Goal: Transaction & Acquisition: Purchase product/service

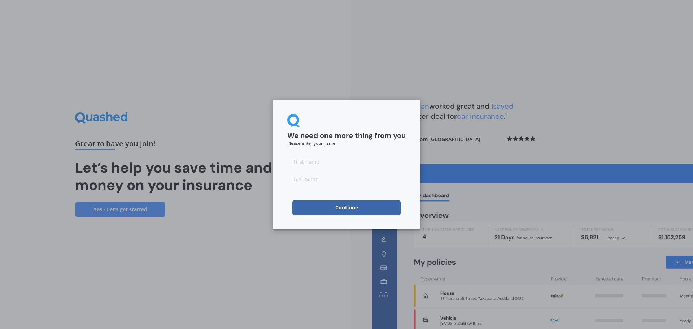
click at [304, 163] on input at bounding box center [346, 161] width 118 height 14
type input "Raewyn"
type input "Castle"
click at [310, 213] on button "Continue" at bounding box center [346, 207] width 108 height 14
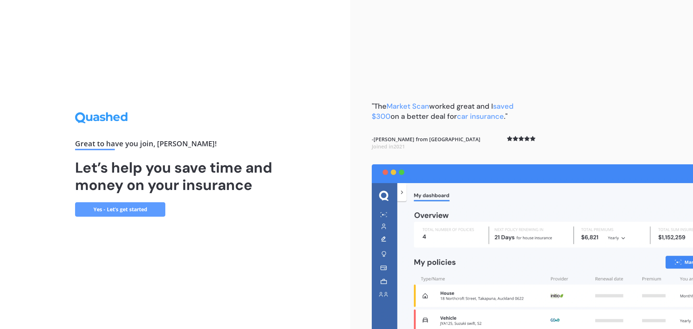
click at [130, 208] on link "Yes - Let’s get started" at bounding box center [120, 209] width 90 height 14
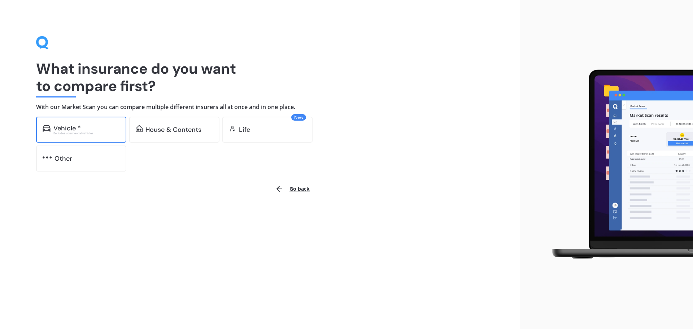
click at [78, 138] on div "Vehicle * Excludes commercial vehicles" at bounding box center [81, 130] width 90 height 26
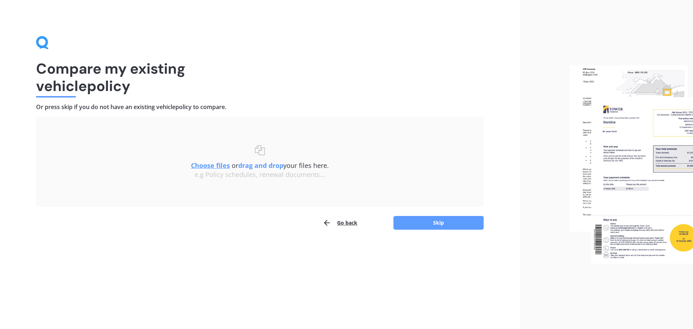
click at [425, 230] on div "Compare my existing vehicle policy Or press skip if you do not have an existing…" at bounding box center [260, 164] width 520 height 329
click at [424, 225] on button "Skip" at bounding box center [438, 223] width 90 height 14
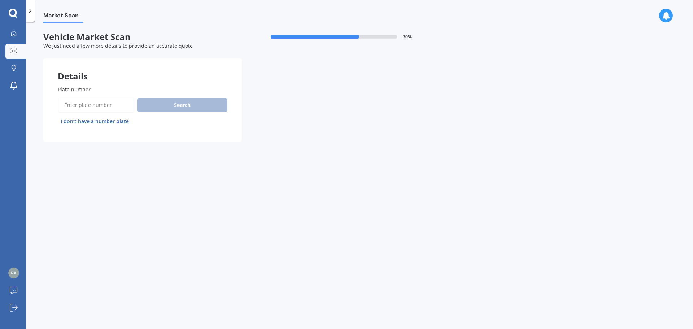
click at [70, 108] on input "Plate number" at bounding box center [96, 104] width 77 height 15
type input "DGU981"
click at [175, 109] on button "Search" at bounding box center [182, 105] width 90 height 14
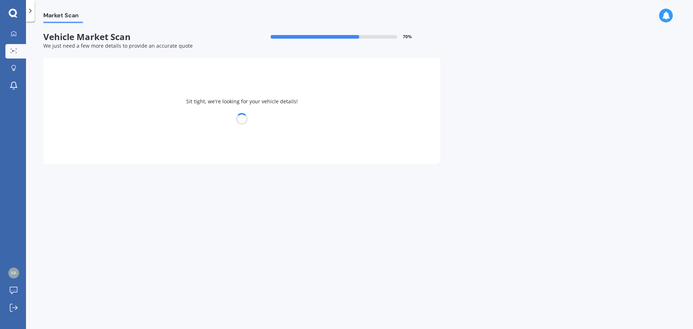
select select "MAZDA"
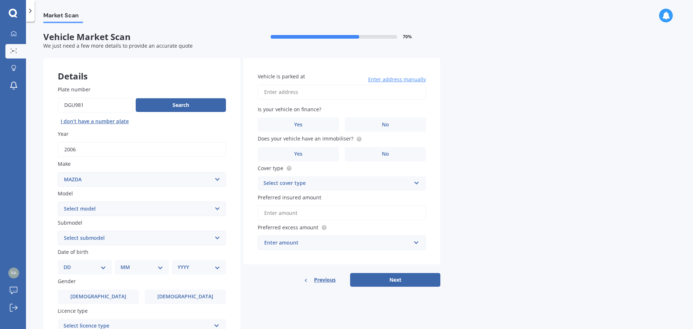
click at [103, 208] on select "Select model 121 2 3 323 323 / Familia 6 626 929 Atenza Autozam Axela AZ3 B2000…" at bounding box center [142, 208] width 168 height 14
select select "2"
click at [58, 201] on select "Select model 121 2 3 323 323 / Familia 6 626 929 Atenza Autozam Axela AZ3 B2000…" at bounding box center [142, 208] width 168 height 14
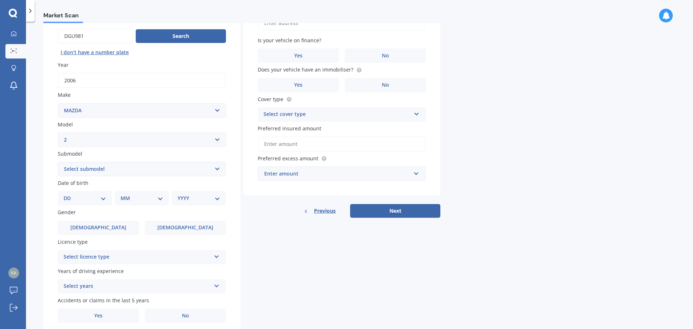
scroll to position [72, 0]
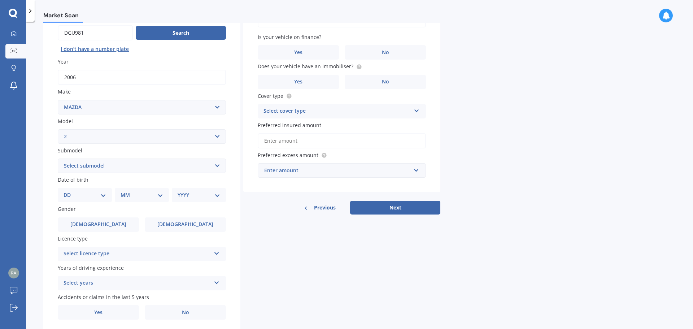
click at [89, 196] on select "DD 01 02 03 04 05 06 07 08 09 10 11 12 13 14 15 16 17 18 19 20 21 22 23 24 25 2…" at bounding box center [85, 195] width 43 height 8
select select "06"
click at [69, 191] on select "DD 01 02 03 04 05 06 07 08 09 10 11 12 13 14 15 16 17 18 19 20 21 22 23 24 25 2…" at bounding box center [85, 195] width 43 height 8
click at [134, 199] on select "MM 01 02 03 04 05 06 07 08 09 10 11 12" at bounding box center [143, 195] width 40 height 8
select select "06"
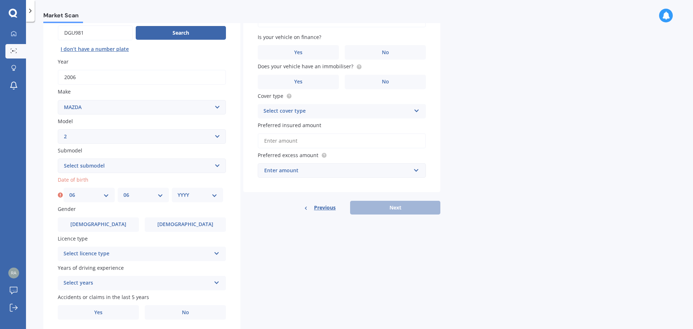
click at [123, 191] on select "MM 01 02 03 04 05 06 07 08 09 10 11 12" at bounding box center [143, 195] width 40 height 8
click at [191, 191] on select "YYYY 2025 2024 2023 2022 2021 2020 2019 2018 2017 2016 2015 2014 2013 2012 2011…" at bounding box center [198, 195] width 40 height 8
select select "1994"
click at [178, 191] on select "YYYY 2025 2024 2023 2022 2021 2020 2019 2018 2017 2016 2015 2014 2013 2012 2011…" at bounding box center [198, 195] width 40 height 8
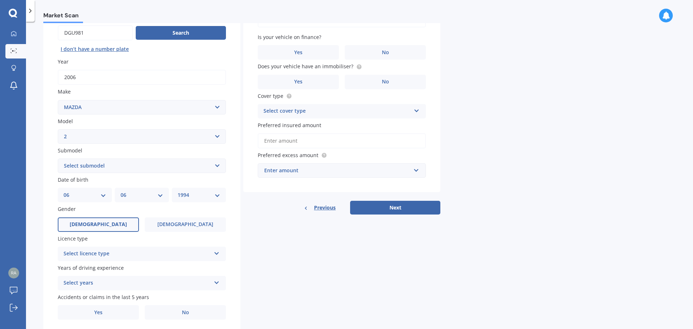
click at [109, 227] on label "[DEMOGRAPHIC_DATA]" at bounding box center [98, 224] width 81 height 14
click at [0, 0] on input "[DEMOGRAPHIC_DATA]" at bounding box center [0, 0] width 0 height 0
click at [109, 253] on div "Select licence type" at bounding box center [137, 253] width 147 height 9
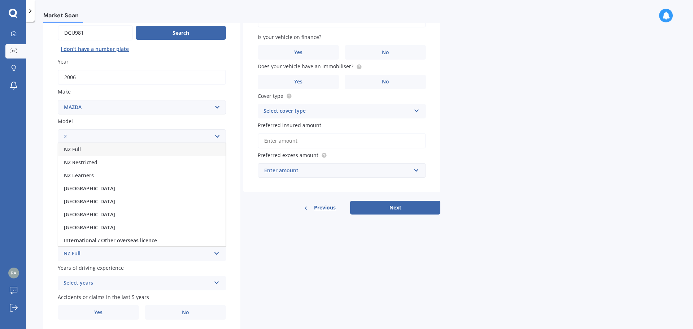
click at [85, 149] on div "NZ Full" at bounding box center [141, 149] width 167 height 13
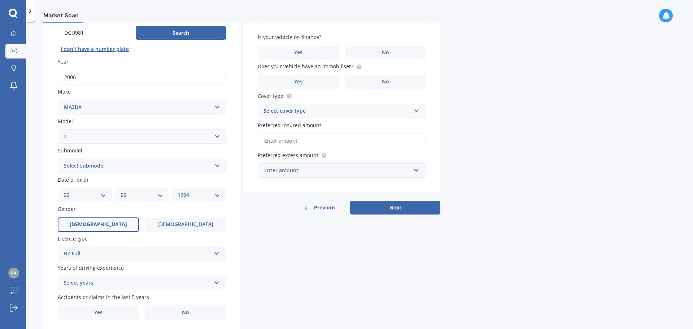
click at [129, 285] on div "Select years" at bounding box center [137, 283] width 147 height 9
click at [88, 215] on span "5 or more years" at bounding box center [83, 216] width 39 height 7
click at [165, 311] on label "No" at bounding box center [185, 312] width 81 height 14
click at [0, 0] on input "No" at bounding box center [0, 0] width 0 height 0
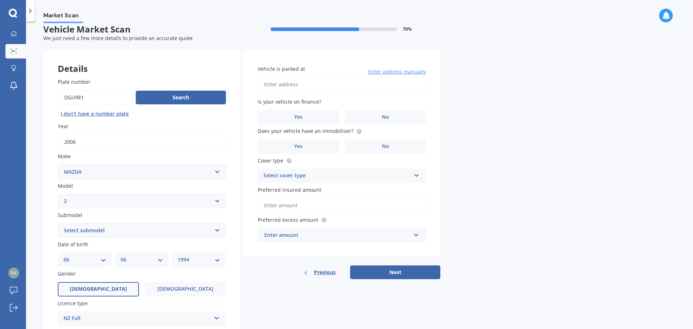
scroll to position [0, 0]
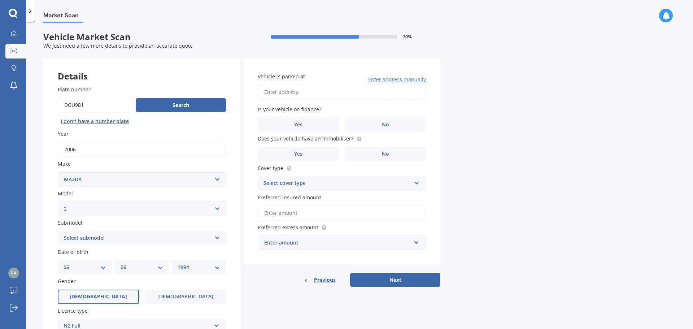
click at [278, 91] on input "Vehicle is parked at" at bounding box center [342, 91] width 168 height 15
type input "[STREET_ADDRESS]"
click at [370, 124] on label "No" at bounding box center [385, 124] width 81 height 14
click at [0, 0] on input "No" at bounding box center [0, 0] width 0 height 0
click at [315, 156] on label "Yes" at bounding box center [298, 154] width 81 height 14
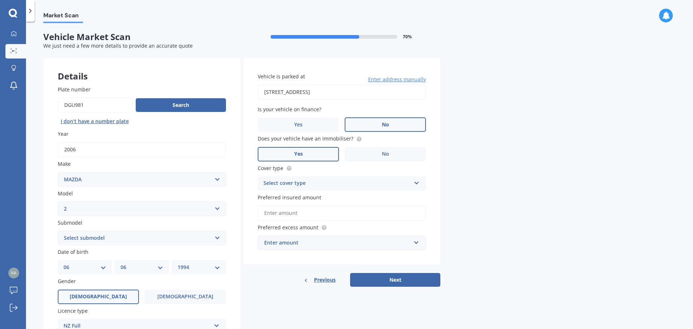
click at [0, 0] on input "Yes" at bounding box center [0, 0] width 0 height 0
click at [312, 182] on div "Select cover type" at bounding box center [336, 183] width 147 height 9
click at [285, 199] on span "Comprehensive" at bounding box center [283, 197] width 38 height 7
click at [299, 213] on input "Preferred insured amount" at bounding box center [342, 212] width 168 height 15
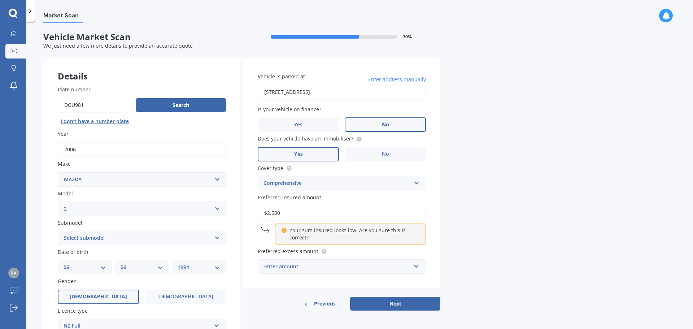
click at [298, 237] on p "Your sum insured looks low. Are you sure this is correct?" at bounding box center [352, 234] width 127 height 14
click at [298, 249] on span "Preferred excess amount" at bounding box center [288, 251] width 61 height 7
click at [302, 265] on div "Enter amount" at bounding box center [337, 266] width 147 height 8
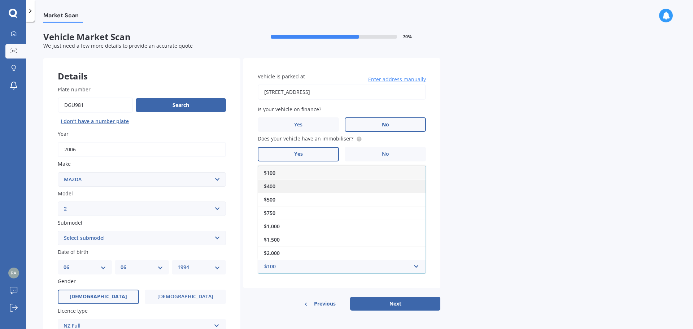
click at [279, 184] on div "$400" at bounding box center [341, 185] width 167 height 13
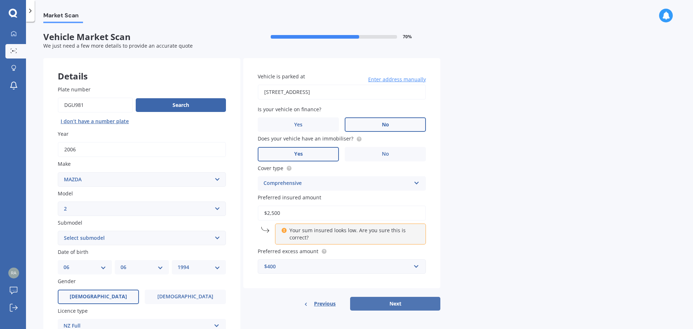
click at [391, 300] on button "Next" at bounding box center [395, 304] width 90 height 14
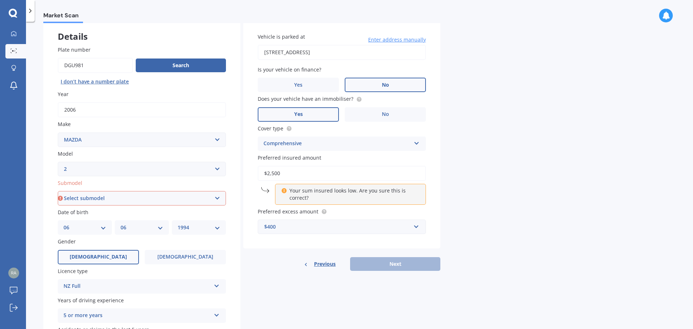
scroll to position [96, 0]
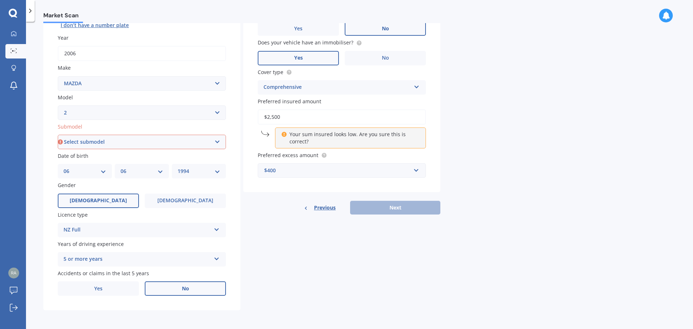
click at [307, 138] on p "Your sum insured looks low. Are you sure this is correct?" at bounding box center [352, 138] width 127 height 14
click at [282, 133] on icon at bounding box center [283, 133] width 5 height 5
click at [282, 117] on input "$2,500" at bounding box center [342, 116] width 168 height 15
drag, startPoint x: 282, startPoint y: 117, endPoint x: 251, endPoint y: 118, distance: 30.3
click at [251, 118] on div "Vehicle is parked at [STREET_ADDRESS] Enter address manually Is your vehicle on…" at bounding box center [341, 77] width 197 height 230
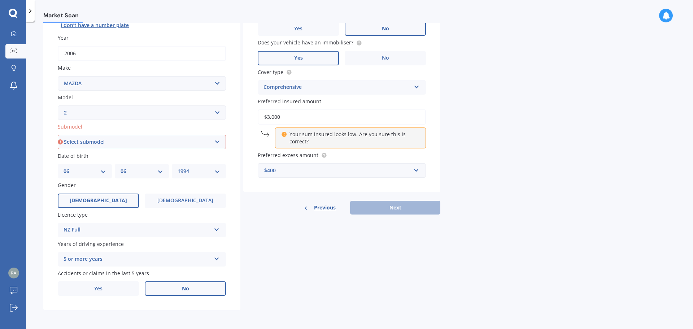
type input "$3,000"
click at [135, 144] on select "Select submodel (All) GLX GSX Limited" at bounding box center [142, 142] width 168 height 14
select select "(ALL)"
click at [58, 135] on select "Select submodel (All) GLX GSX Limited" at bounding box center [142, 142] width 168 height 14
click at [399, 205] on button "Next" at bounding box center [395, 208] width 90 height 14
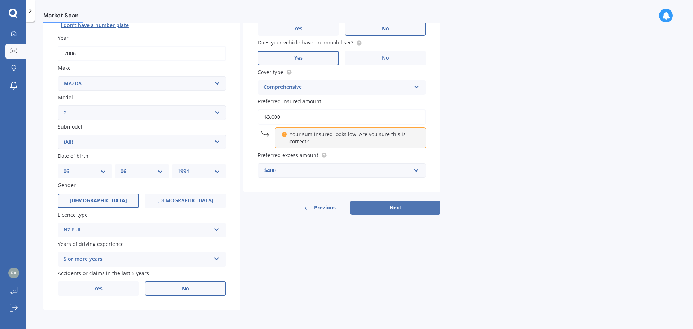
select select "06"
select select "1994"
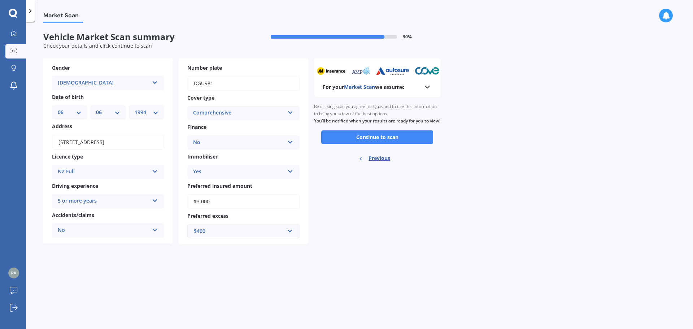
scroll to position [0, 0]
click at [352, 144] on button "Continue to scan" at bounding box center [377, 137] width 112 height 14
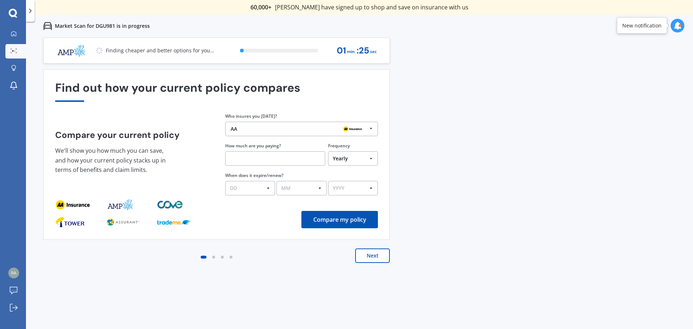
click at [372, 128] on icon at bounding box center [371, 128] width 11 height 13
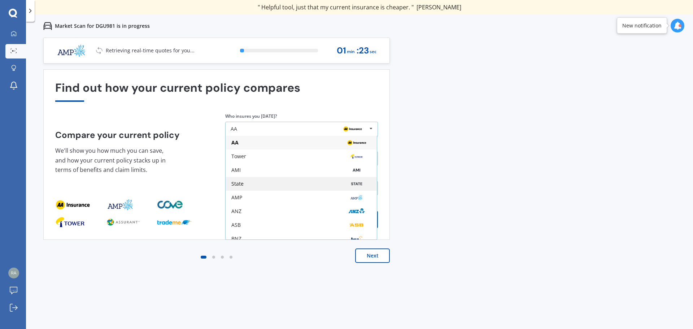
click at [247, 184] on div "State" at bounding box center [301, 184] width 140 height 6
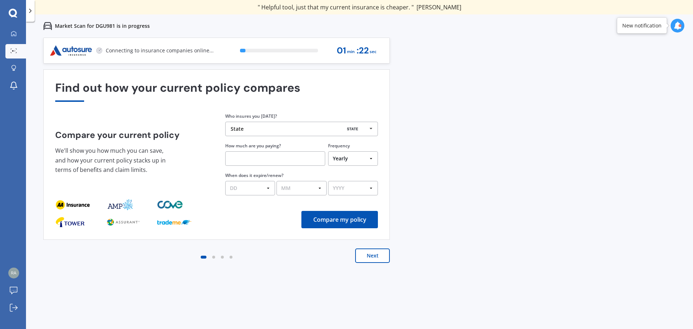
click at [271, 161] on input "text" at bounding box center [275, 158] width 100 height 14
type input "$450.00"
click at [269, 187] on select "DD 01 02 03 04 05 06 07 08 09 10 11 12 13 14 15 16 17 18 19 20 21 22 23 24 25 2…" at bounding box center [250, 188] width 50 height 14
click at [306, 186] on select "MM 01 02 03 04 05 06 07 08 09 10 11 12" at bounding box center [301, 188] width 50 height 14
select select "05"
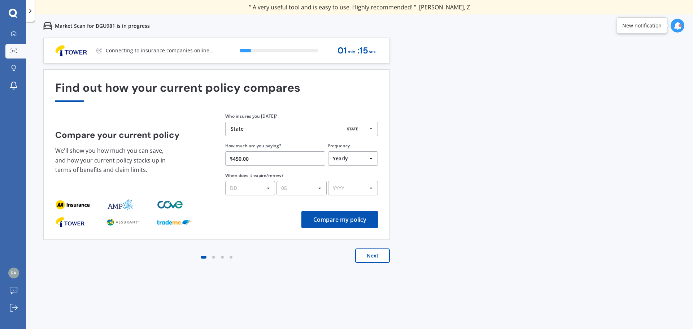
click at [276, 181] on select "MM 01 02 03 04 05 06 07 08 09 10 11 12" at bounding box center [301, 188] width 50 height 14
click at [342, 186] on select "YYYY 2026 2025 2024" at bounding box center [353, 188] width 50 height 14
select select "2026"
click at [328, 181] on select "YYYY 2026 2025 2024" at bounding box center [353, 188] width 50 height 14
click at [238, 191] on select "DD 01 02 03 04 05 06 07 08 09 10 11 12 13 14 15 16 17 18 19 20 21 22 23 24 25 2…" at bounding box center [250, 188] width 50 height 14
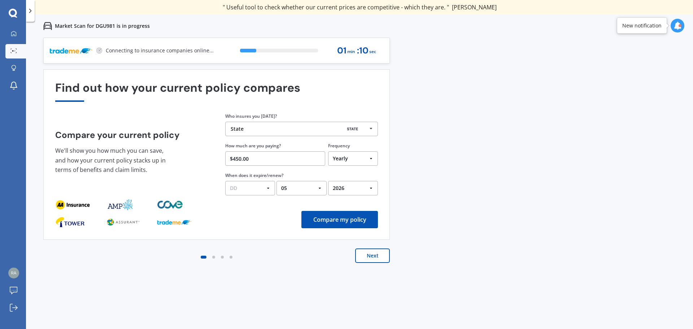
select select "01"
click at [225, 181] on select "DD 01 02 03 04 05 06 07 08 09 10 11 12 13 14 15 16 17 18 19 20 21 22 23 24 25 2…" at bounding box center [250, 188] width 50 height 14
click at [344, 223] on button "Compare my policy" at bounding box center [339, 219] width 77 height 17
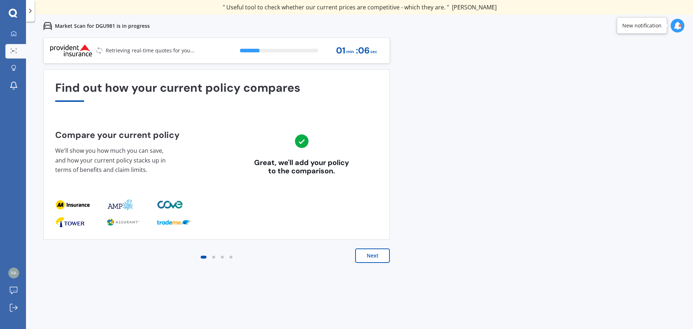
click at [371, 254] on button "Next" at bounding box center [372, 255] width 35 height 14
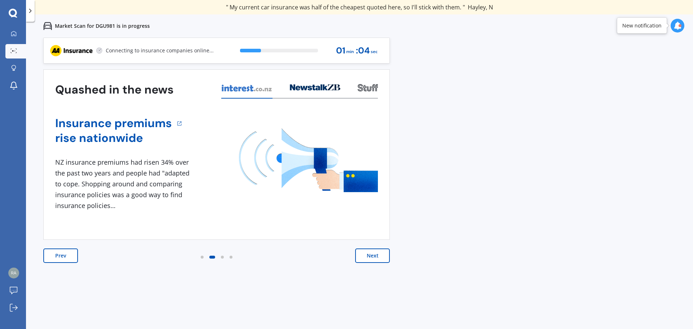
click at [373, 259] on button "Next" at bounding box center [372, 255] width 35 height 14
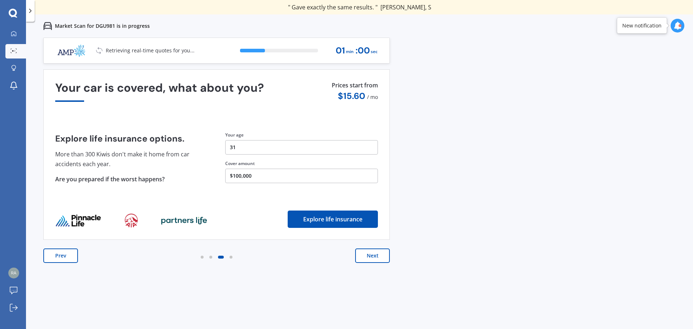
click at [372, 256] on button "Next" at bounding box center [372, 255] width 35 height 14
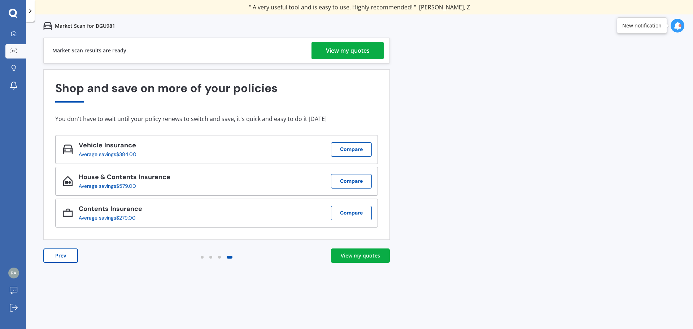
click at [345, 51] on div "View my quotes" at bounding box center [348, 50] width 44 height 17
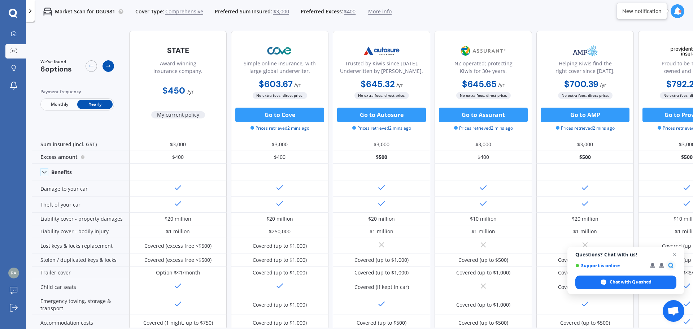
click at [110, 67] on icon at bounding box center [108, 66] width 6 height 6
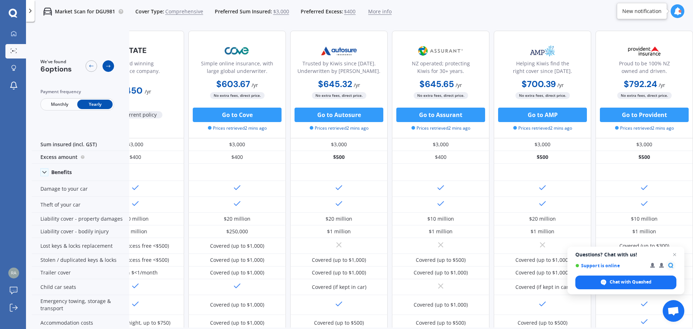
click at [110, 67] on icon at bounding box center [108, 66] width 6 height 6
